Goal: Information Seeking & Learning: Find specific fact

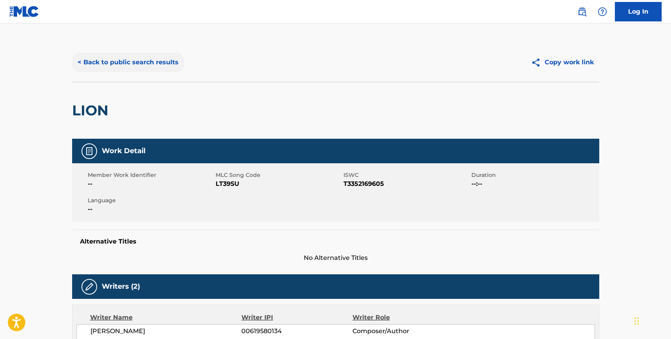
click at [105, 59] on button "< Back to public search results" at bounding box center [128, 63] width 112 height 20
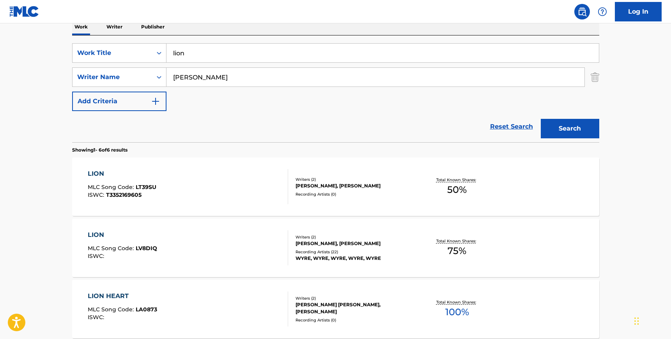
click at [211, 83] on input "[PERSON_NAME]" at bounding box center [376, 77] width 418 height 19
paste input "[PERSON_NAME]"
type input "[PERSON_NAME]"
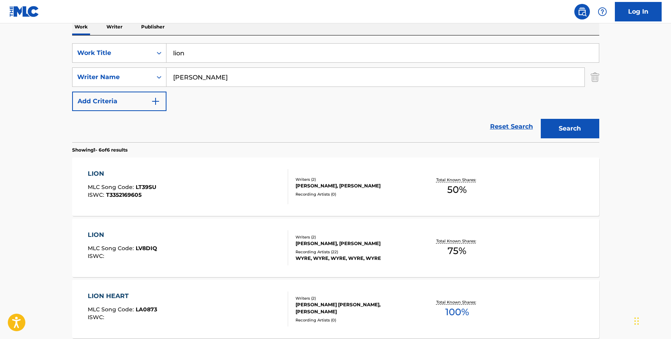
click at [197, 54] on input "lion" at bounding box center [383, 53] width 433 height 19
type input "easy on me"
click at [541, 119] on button "Search" at bounding box center [570, 129] width 59 height 20
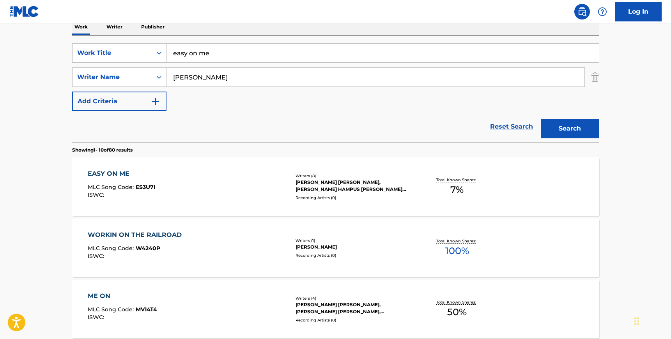
click at [222, 194] on div "EASY ON ME MLC Song Code : ES3U7I ISWC :" at bounding box center [188, 186] width 201 height 35
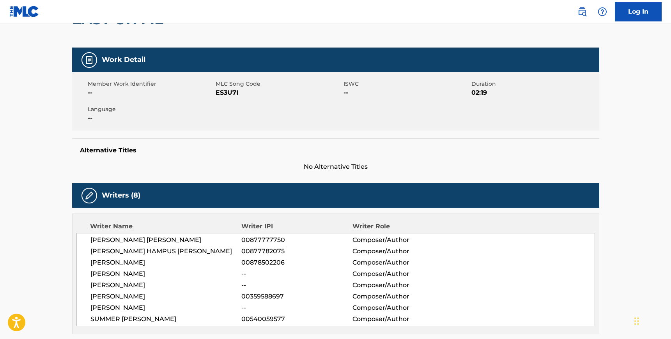
scroll to position [107, 0]
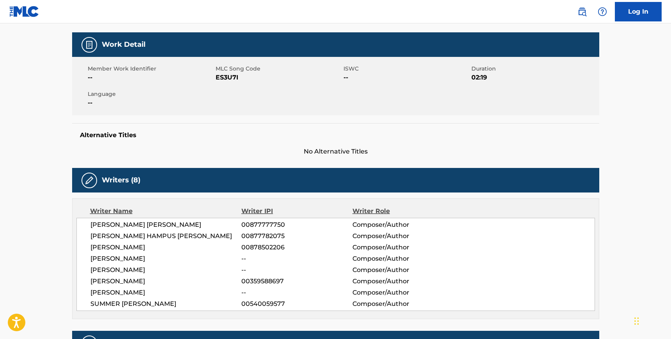
click at [222, 73] on span "ES3U7I" at bounding box center [279, 77] width 126 height 9
copy span "ES3U7I"
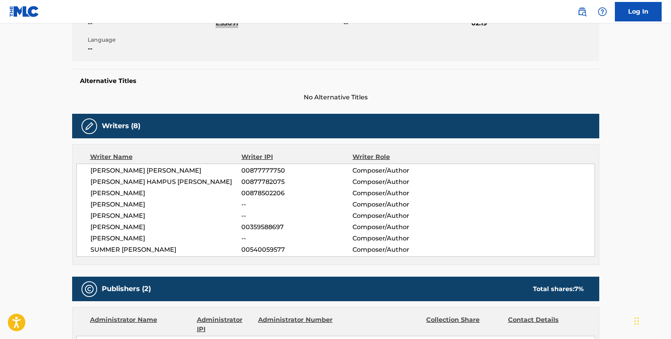
scroll to position [125, 0]
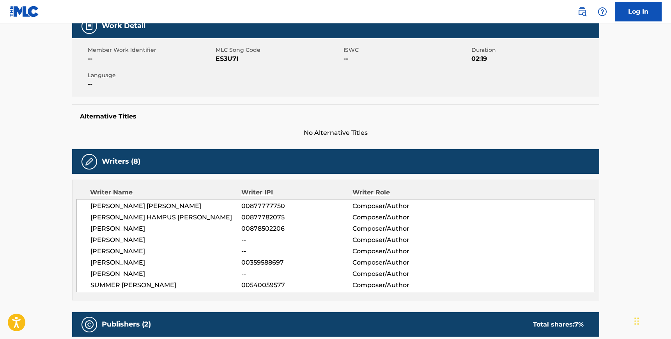
drag, startPoint x: 91, startPoint y: 205, endPoint x: 93, endPoint y: 209, distance: 4.8
click at [91, 205] on span "[PERSON_NAME] [PERSON_NAME]" at bounding box center [166, 206] width 151 height 9
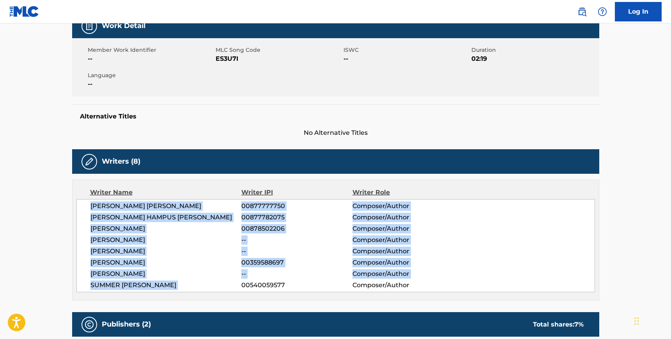
drag, startPoint x: 93, startPoint y: 209, endPoint x: 163, endPoint y: 283, distance: 102.1
click at [163, 283] on div "[PERSON_NAME] [PERSON_NAME] 00877777750 Composer/Author [PERSON_NAME] [PERSON_N…" at bounding box center [335, 245] width 519 height 93
copy div "[PERSON_NAME] [PERSON_NAME] 00877777750 Composer/Author [PERSON_NAME] [PERSON_N…"
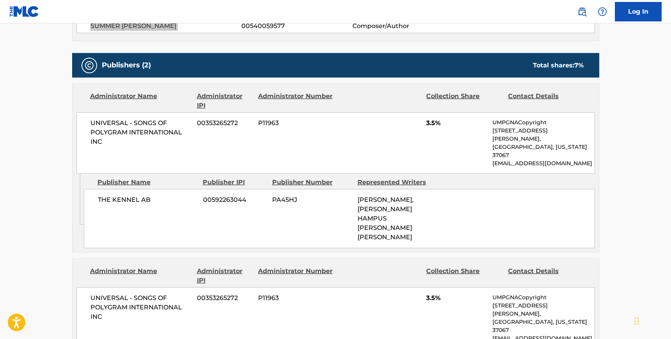
scroll to position [398, 0]
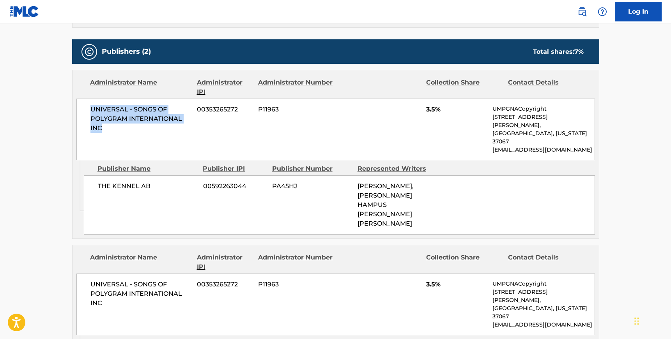
drag, startPoint x: 91, startPoint y: 108, endPoint x: 83, endPoint y: 139, distance: 32.2
click at [101, 131] on span "UNIVERSAL - SONGS OF POLYGRAM INTERNATIONAL INC" at bounding box center [141, 119] width 101 height 28
copy span "UNIVERSAL - SONGS OF POLYGRAM INTERNATIONAL INC"
drag, startPoint x: 153, startPoint y: 170, endPoint x: 98, endPoint y: 168, distance: 55.4
click at [135, 182] on span "THE KENNEL AB" at bounding box center [147, 186] width 99 height 9
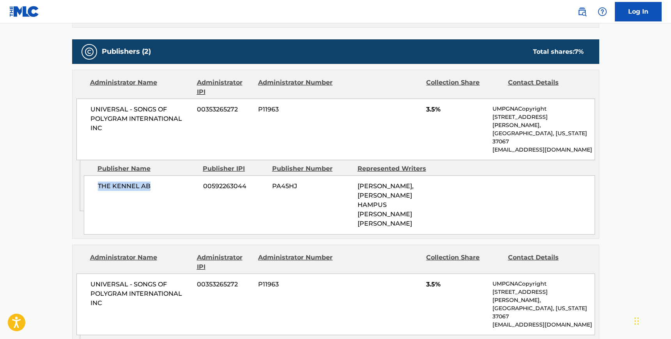
click at [97, 176] on div "THE KENNEL AB 00592263044 PA45HJ [PERSON_NAME], [PERSON_NAME] HAMPUS [PERSON_NA…" at bounding box center [339, 205] width 511 height 59
copy span "THE KENNEL AB"
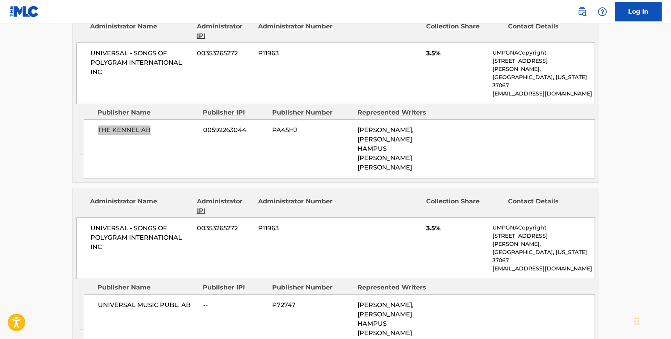
scroll to position [500, 0]
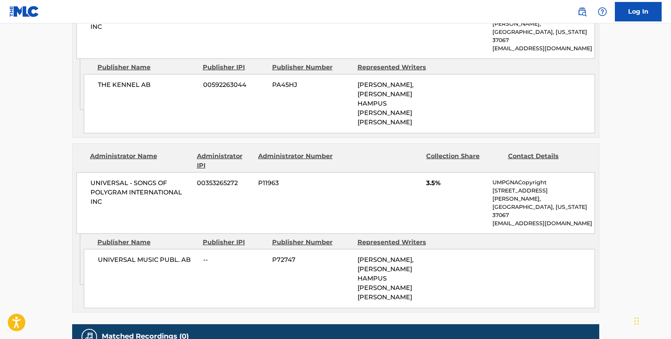
drag, startPoint x: 91, startPoint y: 154, endPoint x: 101, endPoint y: 172, distance: 20.1
click at [91, 179] on span "UNIVERSAL - SONGS OF POLYGRAM INTERNATIONAL INC" at bounding box center [141, 193] width 101 height 28
click at [103, 179] on span "UNIVERSAL - SONGS OF POLYGRAM INTERNATIONAL INC" at bounding box center [141, 193] width 101 height 28
copy span "UNIVERSAL - SONGS OF POLYGRAM INTERNATIONAL INC"
click at [99, 256] on span "UNIVERSAL MUSIC PUBL. AB" at bounding box center [147, 260] width 99 height 9
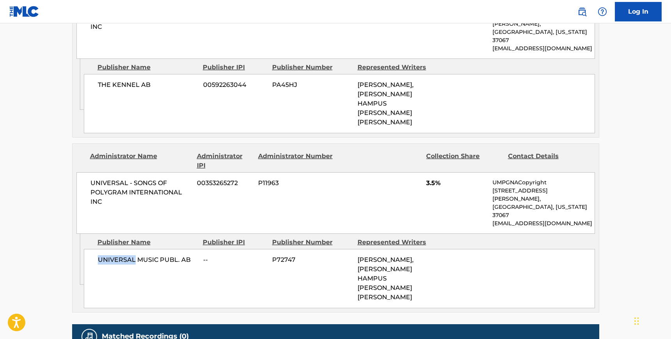
click at [99, 256] on span "UNIVERSAL MUSIC PUBL. AB" at bounding box center [147, 260] width 99 height 9
click at [191, 256] on span "UNIVERSAL MUSIC PUBL. AB" at bounding box center [147, 260] width 99 height 9
copy div "UNIVERSAL MUSIC PUBL. AB"
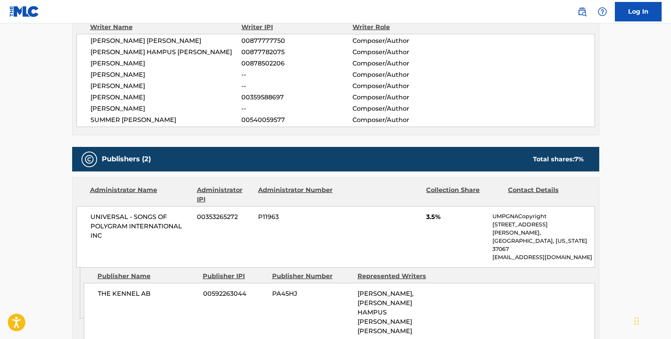
scroll to position [0, 0]
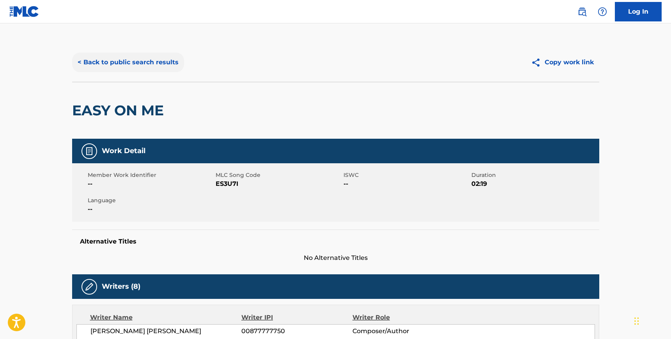
click at [126, 64] on button "< Back to public search results" at bounding box center [128, 63] width 112 height 20
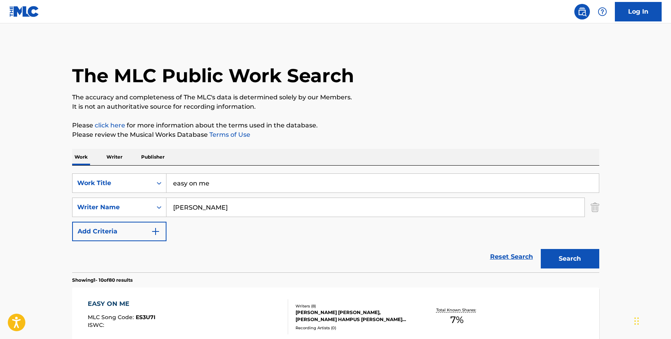
scroll to position [130, 0]
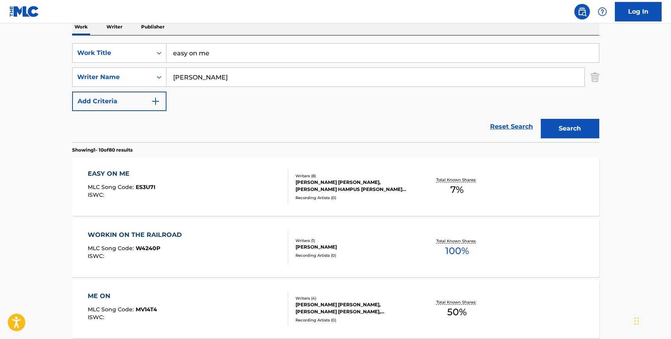
click at [245, 56] on input "easy on me" at bounding box center [383, 53] width 433 height 19
click at [245, 55] on input "easy on me" at bounding box center [383, 53] width 433 height 19
type input "wthelly"
click at [586, 75] on div "SearchWithCriteria7fdc1611-271f-491e-bafc-769232ce5bed Writer Name [PERSON_NAME]" at bounding box center [335, 77] width 527 height 20
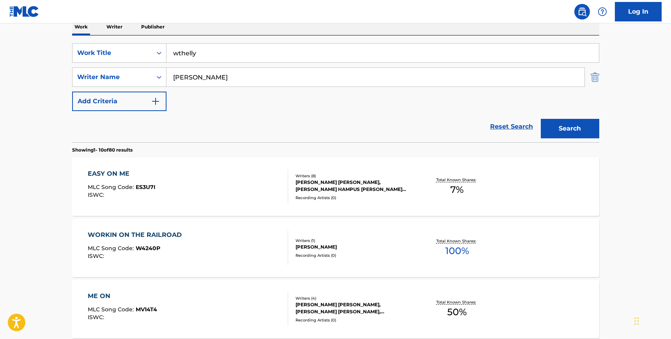
click at [598, 79] on img "Search Form" at bounding box center [595, 77] width 9 height 20
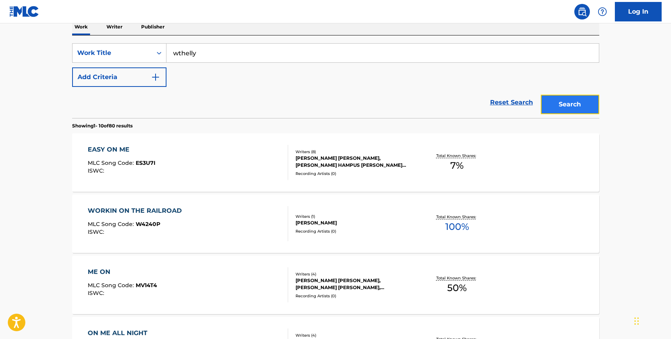
click at [577, 101] on button "Search" at bounding box center [570, 105] width 59 height 20
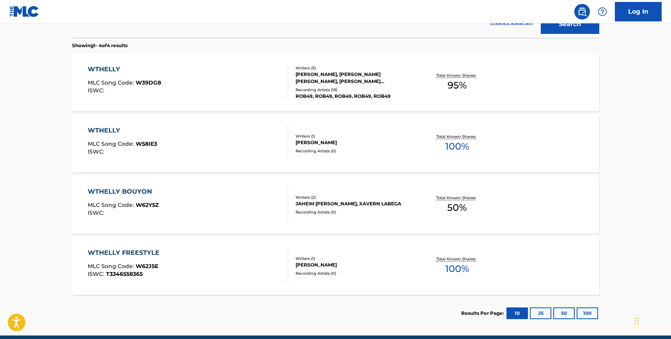
scroll to position [210, 0]
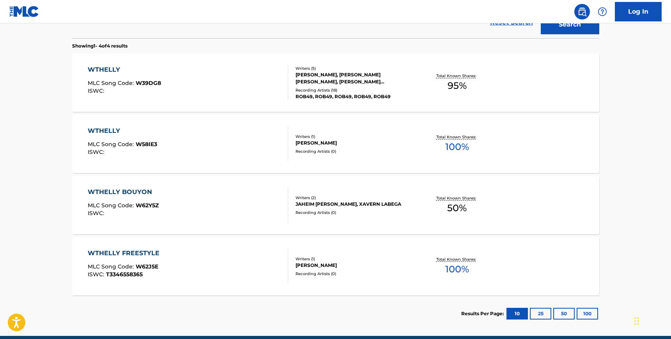
click at [229, 77] on div "WTHELLY MLC Song Code : W39DG8 ISWC :" at bounding box center [188, 82] width 201 height 35
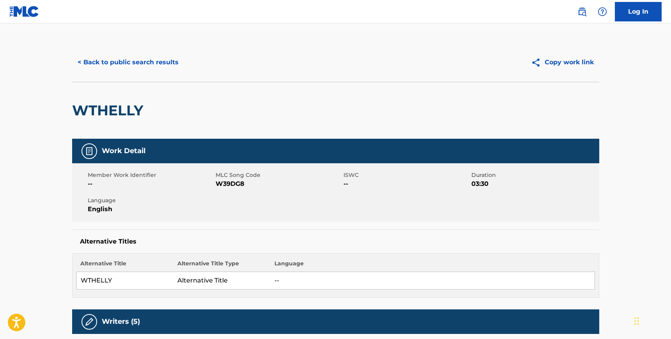
click at [236, 183] on span "W39DG8" at bounding box center [279, 183] width 126 height 9
copy span "W39DG8"
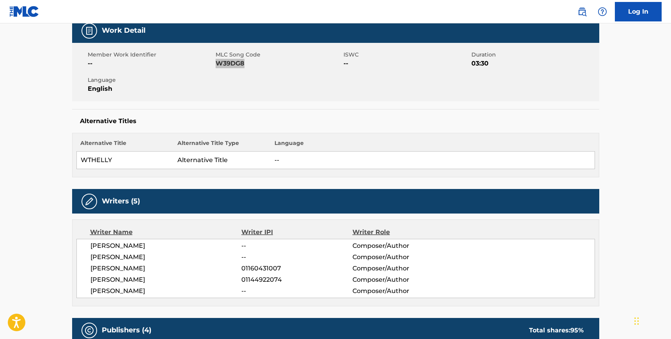
scroll to position [200, 0]
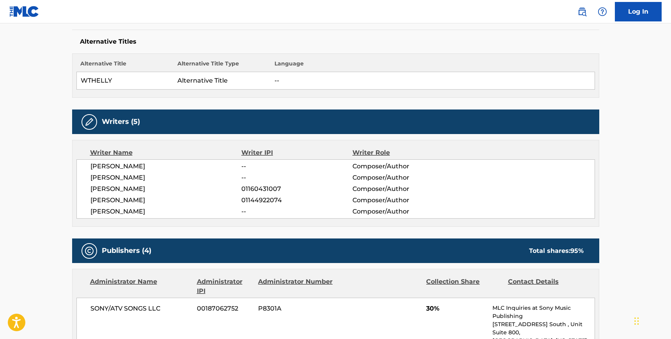
drag, startPoint x: 91, startPoint y: 167, endPoint x: 174, endPoint y: 208, distance: 92.5
click at [160, 202] on div "[PERSON_NAME] -- Composer/Author [PERSON_NAME] -- Composer/Author [PERSON_NAME]…" at bounding box center [335, 189] width 519 height 59
drag, startPoint x: 174, startPoint y: 208, endPoint x: 179, endPoint y: 210, distance: 5.8
click at [179, 210] on div "[PERSON_NAME] -- Composer/Author [PERSON_NAME] -- Composer/Author [PERSON_NAME]…" at bounding box center [335, 189] width 519 height 59
click at [179, 210] on span "[PERSON_NAME]" at bounding box center [166, 211] width 151 height 9
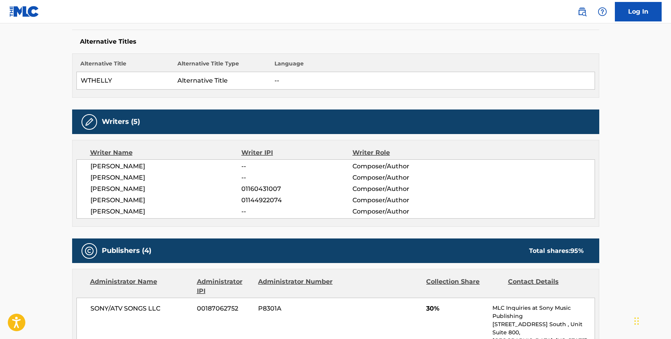
click at [182, 210] on span "[PERSON_NAME]" at bounding box center [166, 211] width 151 height 9
click at [92, 165] on span "[PERSON_NAME]" at bounding box center [166, 166] width 151 height 9
copy div "[PERSON_NAME] -- Composer/Author [PERSON_NAME] -- Composer/Author [PERSON_NAME]…"
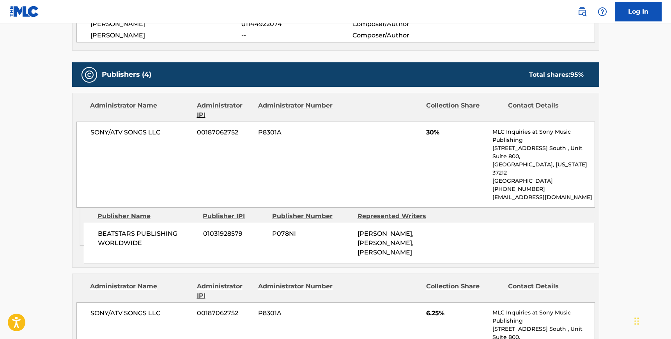
scroll to position [382, 0]
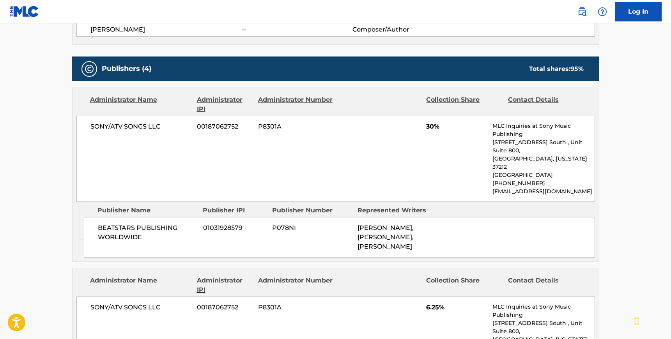
click at [89, 126] on div "SONY/ATV SONGS LLC 00187062752 P8301A 30% MLC Inquiries at Sony Music Publishin…" at bounding box center [335, 159] width 519 height 86
click at [91, 126] on span "SONY/ATV SONGS LLC" at bounding box center [141, 126] width 101 height 9
click at [163, 126] on span "SONY/ATV SONGS LLC" at bounding box center [141, 126] width 101 height 9
copy span "SONY/ATV SONGS LLC"
click at [98, 224] on span "BEATSTARS PUBLISHING WORLDWIDE" at bounding box center [147, 233] width 99 height 19
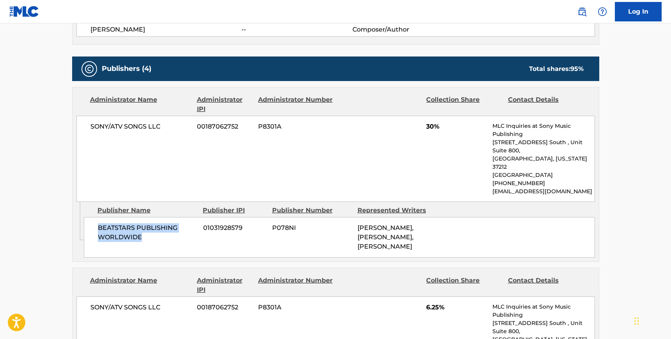
click at [142, 224] on span "BEATSTARS PUBLISHING WORLDWIDE" at bounding box center [147, 233] width 99 height 19
copy span "BEATSTARS PUBLISHING WORLDWIDE"
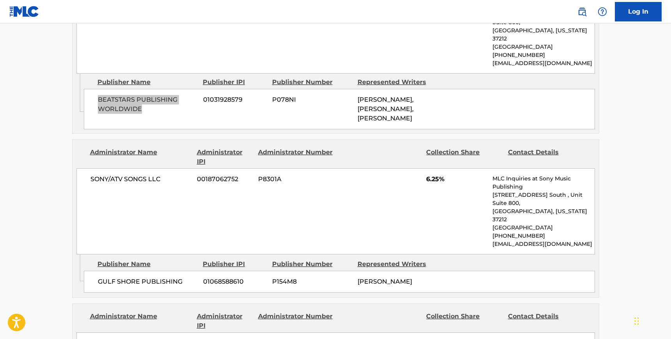
scroll to position [514, 0]
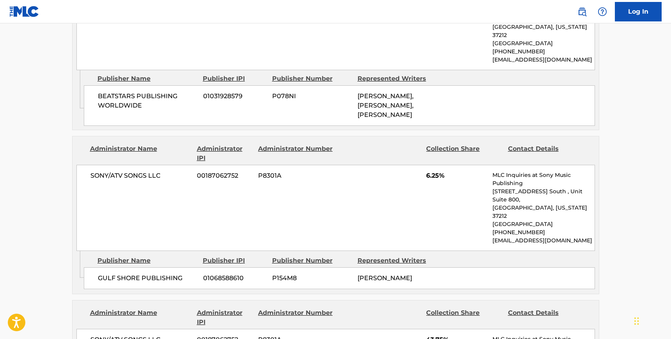
click at [91, 171] on span "SONY/ATV SONGS LLC" at bounding box center [141, 175] width 101 height 9
click at [167, 171] on span "SONY/ATV SONGS LLC" at bounding box center [141, 175] width 101 height 9
drag, startPoint x: 98, startPoint y: 242, endPoint x: 147, endPoint y: 246, distance: 49.3
click at [99, 274] on span "GULF SHORE PUBLISHING" at bounding box center [147, 278] width 99 height 9
click at [183, 274] on span "GULF SHORE PUBLISHING" at bounding box center [147, 278] width 99 height 9
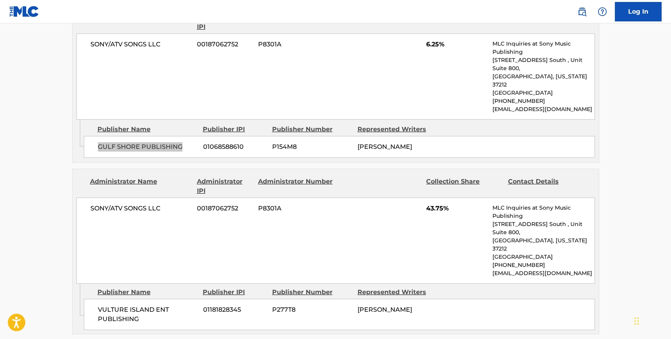
scroll to position [711, 0]
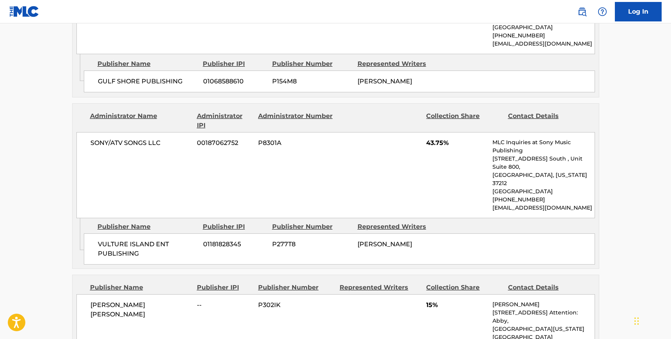
click at [91, 138] on span "SONY/ATV SONGS LLC" at bounding box center [141, 142] width 101 height 9
click at [163, 138] on span "SONY/ATV SONGS LLC" at bounding box center [141, 142] width 101 height 9
drag, startPoint x: 98, startPoint y: 199, endPoint x: 131, endPoint y: 207, distance: 33.8
click at [98, 240] on span "VULTURE ISLAND ENT PUBLISHING" at bounding box center [147, 249] width 99 height 19
click at [142, 240] on span "VULTURE ISLAND ENT PUBLISHING" at bounding box center [147, 249] width 99 height 19
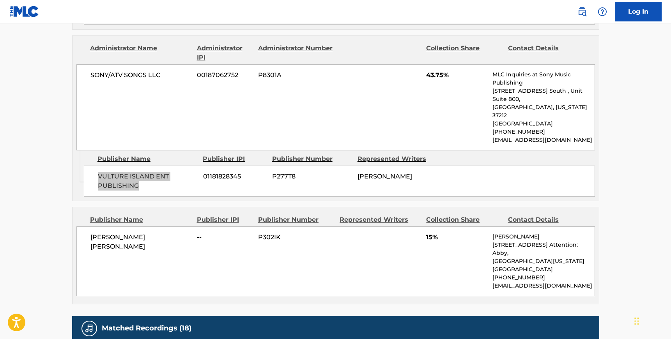
scroll to position [792, 0]
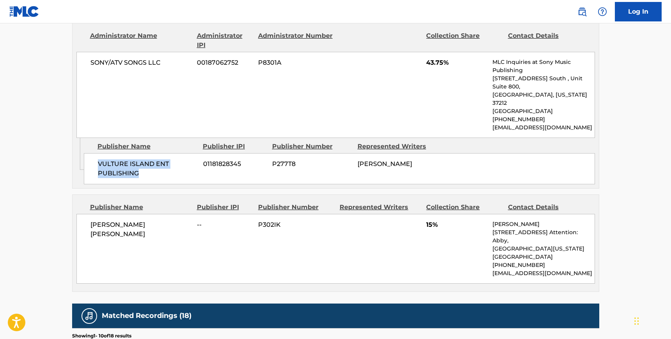
click at [135, 214] on div "[PERSON_NAME] [PERSON_NAME] -- P302IK 15% [PERSON_NAME] [STREET_ADDRESS][US_STA…" at bounding box center [335, 249] width 519 height 70
click at [133, 214] on div "[PERSON_NAME] [PERSON_NAME] -- P302IK 15% [PERSON_NAME] [STREET_ADDRESS][US_STA…" at bounding box center [335, 249] width 519 height 70
click at [89, 214] on div "[PERSON_NAME] [PERSON_NAME] -- P302IK 15% [PERSON_NAME] [STREET_ADDRESS][US_STA…" at bounding box center [335, 249] width 519 height 70
click at [161, 220] on span "[PERSON_NAME] [PERSON_NAME]" at bounding box center [141, 229] width 101 height 19
drag, startPoint x: 161, startPoint y: 180, endPoint x: 147, endPoint y: 190, distance: 17.6
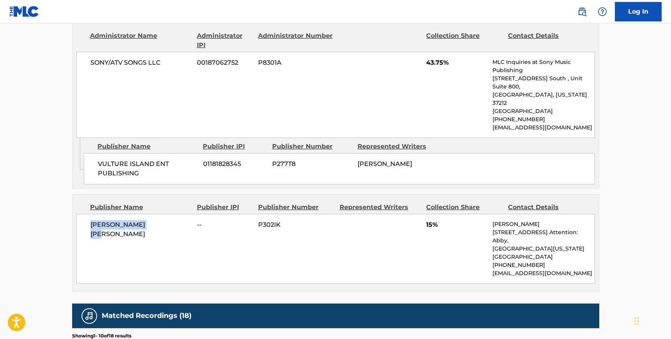
click at [161, 220] on span "[PERSON_NAME] [PERSON_NAME]" at bounding box center [141, 229] width 101 height 19
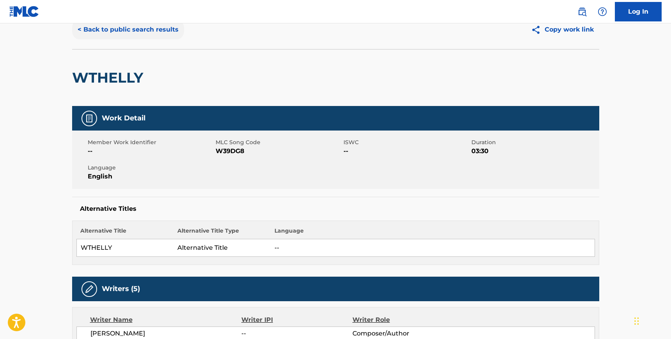
click at [120, 36] on button "< Back to public search results" at bounding box center [128, 30] width 112 height 20
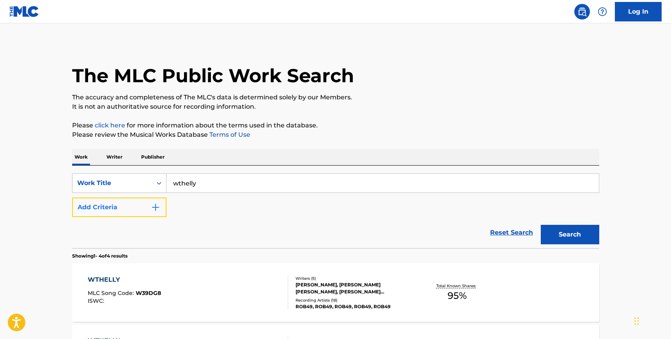
drag, startPoint x: 143, startPoint y: 208, endPoint x: 161, endPoint y: 206, distance: 17.8
click at [151, 206] on button "Add Criteria" at bounding box center [119, 208] width 94 height 20
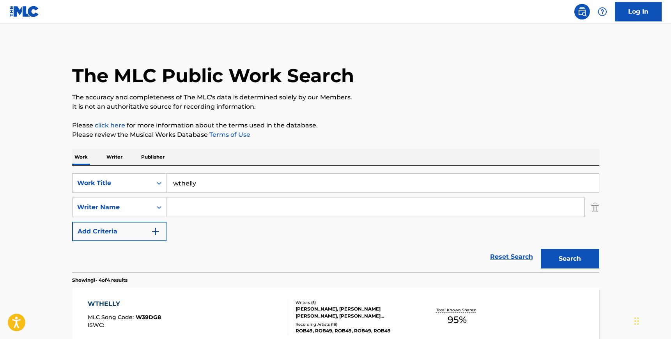
click at [179, 207] on input "Search Form" at bounding box center [376, 207] width 418 height 19
paste input "Route"
type input "Route"
click at [211, 185] on input "wthelly" at bounding box center [383, 183] width 433 height 19
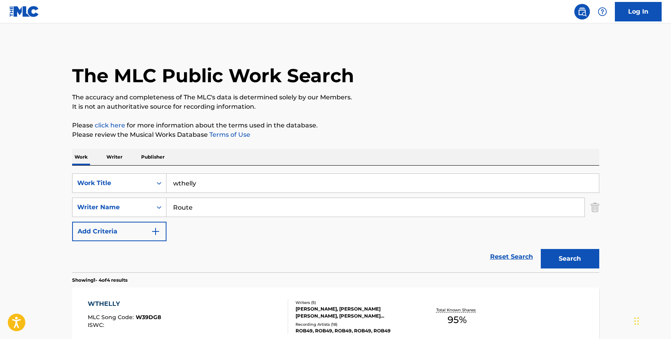
click at [211, 185] on input "wthelly" at bounding box center [383, 183] width 433 height 19
type input "bodies"
click at [541, 249] on button "Search" at bounding box center [570, 259] width 59 height 20
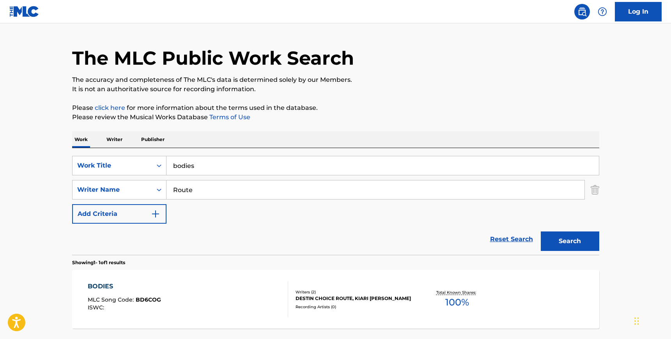
scroll to position [85, 0]
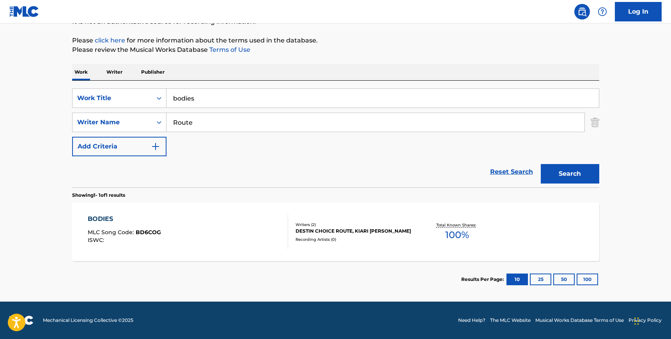
click at [215, 236] on div "BODIES MLC Song Code : BD6COG ISWC :" at bounding box center [188, 232] width 201 height 35
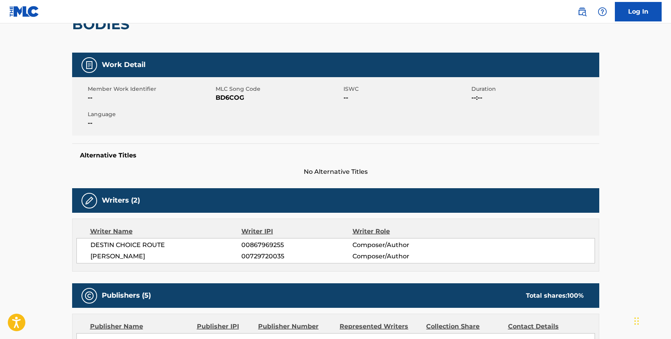
scroll to position [11, 0]
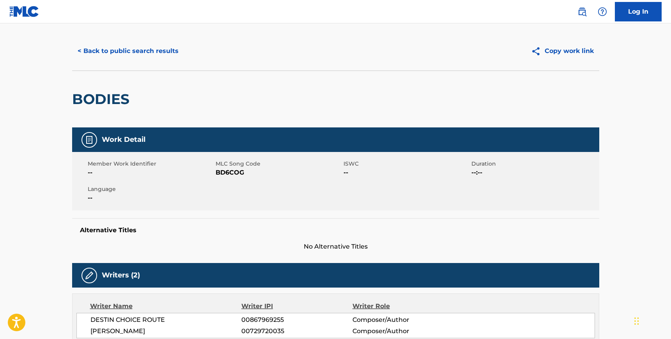
click at [230, 172] on span "BD6COG" at bounding box center [279, 172] width 126 height 9
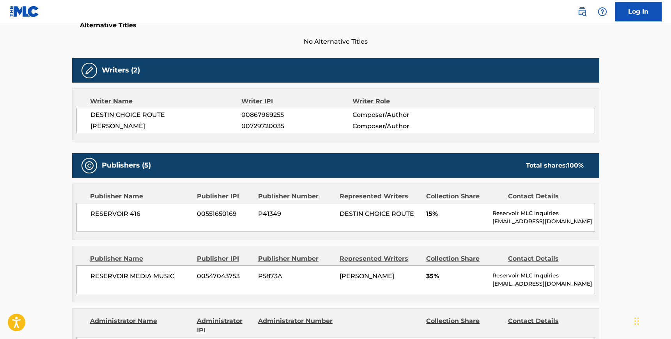
scroll to position [217, 0]
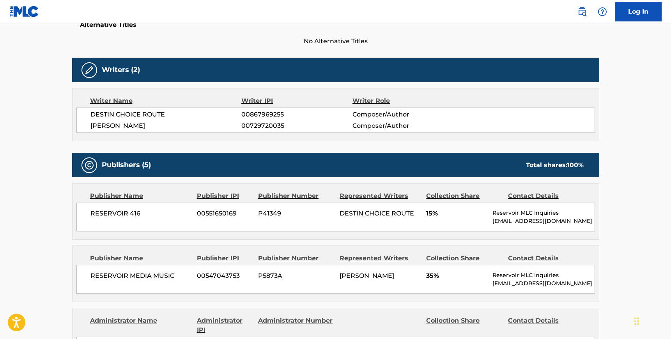
drag, startPoint x: 91, startPoint y: 116, endPoint x: 159, endPoint y: 130, distance: 69.0
click at [159, 130] on div "DESTIN CHOICE ROUTE 00867969255 Composer/Author [PERSON_NAME] 00729720035 Compo…" at bounding box center [335, 120] width 519 height 25
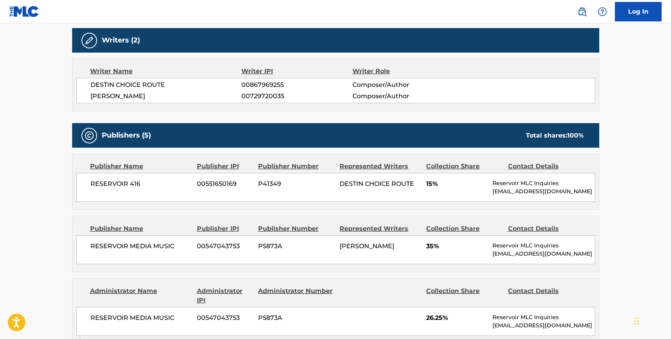
scroll to position [268, 0]
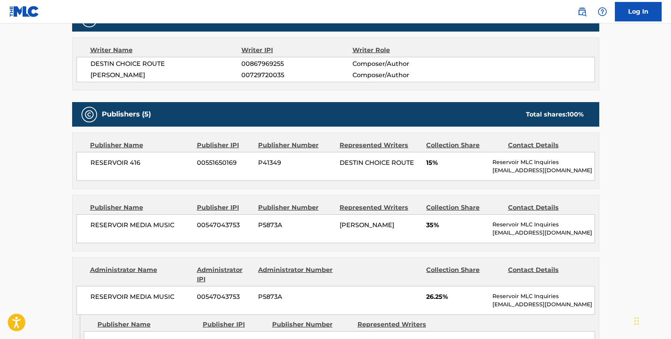
click at [92, 163] on span "RESERVOIR 416" at bounding box center [141, 162] width 101 height 9
click at [144, 162] on span "RESERVOIR 416" at bounding box center [141, 162] width 101 height 9
click at [91, 224] on span "RESERVOIR MEDIA MUSIC" at bounding box center [141, 225] width 101 height 9
click at [176, 227] on span "RESERVOIR MEDIA MUSIC" at bounding box center [141, 225] width 101 height 9
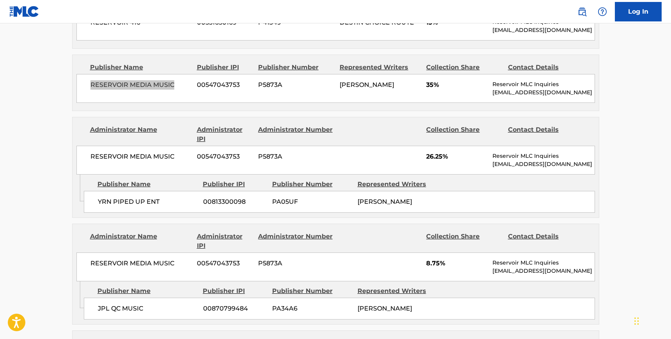
scroll to position [417, 0]
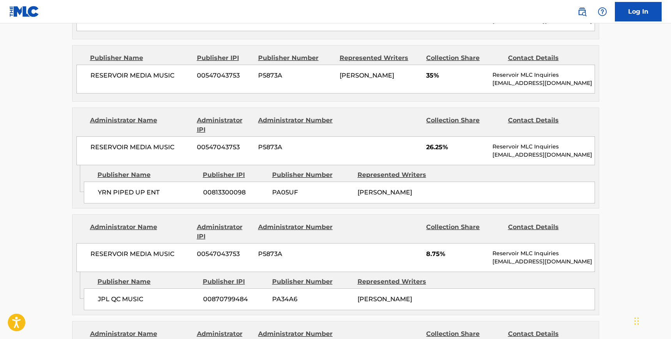
click at [91, 148] on span "RESERVOIR MEDIA MUSIC" at bounding box center [141, 147] width 101 height 9
click at [174, 147] on span "RESERVOIR MEDIA MUSIC" at bounding box center [141, 147] width 101 height 9
drag, startPoint x: 99, startPoint y: 191, endPoint x: 105, endPoint y: 189, distance: 6.5
click at [101, 190] on span "YRN PIPED UP ENT" at bounding box center [147, 192] width 99 height 9
click at [161, 191] on span "YRN PIPED UP ENT" at bounding box center [147, 192] width 99 height 9
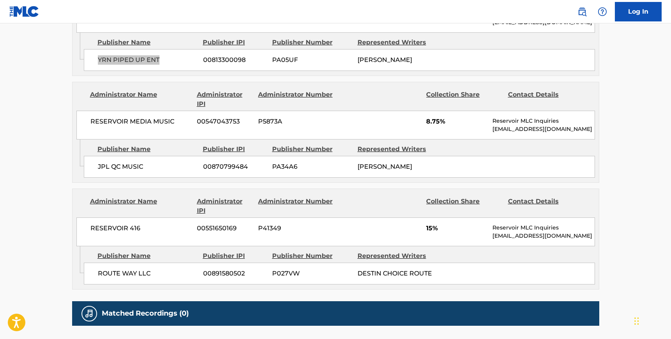
scroll to position [581, 0]
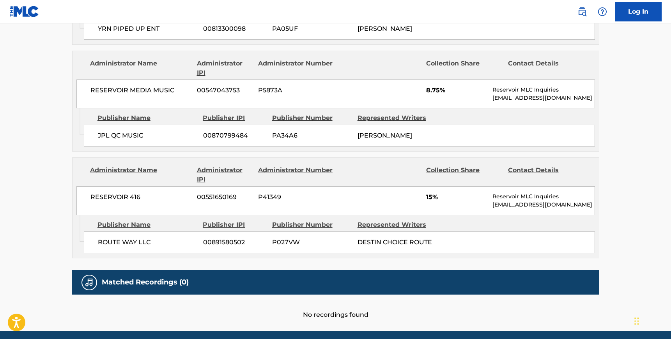
click at [91, 95] on span "RESERVOIR MEDIA MUSIC" at bounding box center [141, 90] width 101 height 9
click at [171, 95] on span "RESERVOIR MEDIA MUSIC" at bounding box center [141, 90] width 101 height 9
click at [176, 95] on span "RESERVOIR MEDIA MUSIC" at bounding box center [141, 90] width 101 height 9
click at [98, 137] on span "JPL QC MUSIC" at bounding box center [147, 135] width 99 height 9
click at [98, 140] on span "JPL QC MUSIC" at bounding box center [147, 135] width 99 height 9
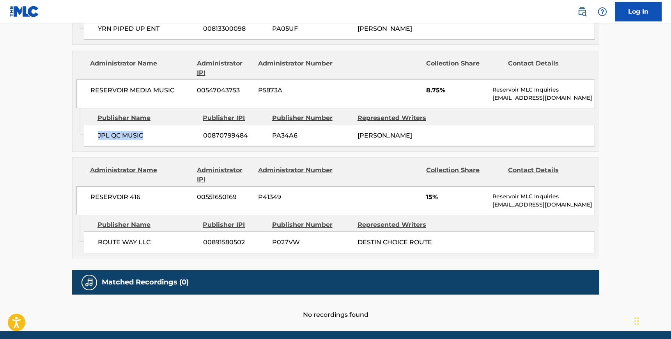
click at [147, 139] on span "JPL QC MUSIC" at bounding box center [147, 135] width 99 height 9
click at [92, 202] on span "RESERVOIR 416" at bounding box center [141, 197] width 101 height 9
drag, startPoint x: 139, startPoint y: 211, endPoint x: 131, endPoint y: 215, distance: 9.1
click at [139, 202] on span "RESERVOIR 416" at bounding box center [141, 197] width 101 height 9
drag, startPoint x: 99, startPoint y: 257, endPoint x: 142, endPoint y: 255, distance: 43.0
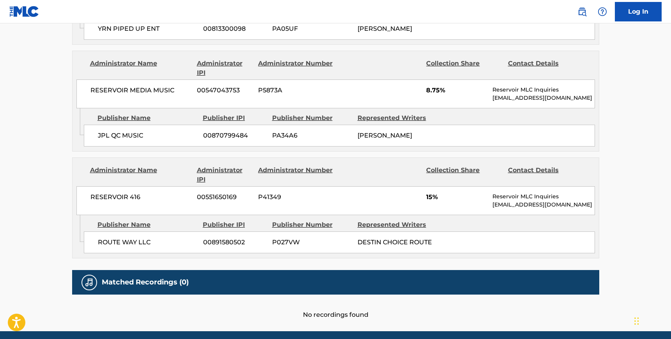
click at [99, 247] on span "ROUTE WAY LLC" at bounding box center [147, 242] width 99 height 9
click at [157, 247] on span "ROUTE WAY LLC" at bounding box center [147, 242] width 99 height 9
